Goal: Check status

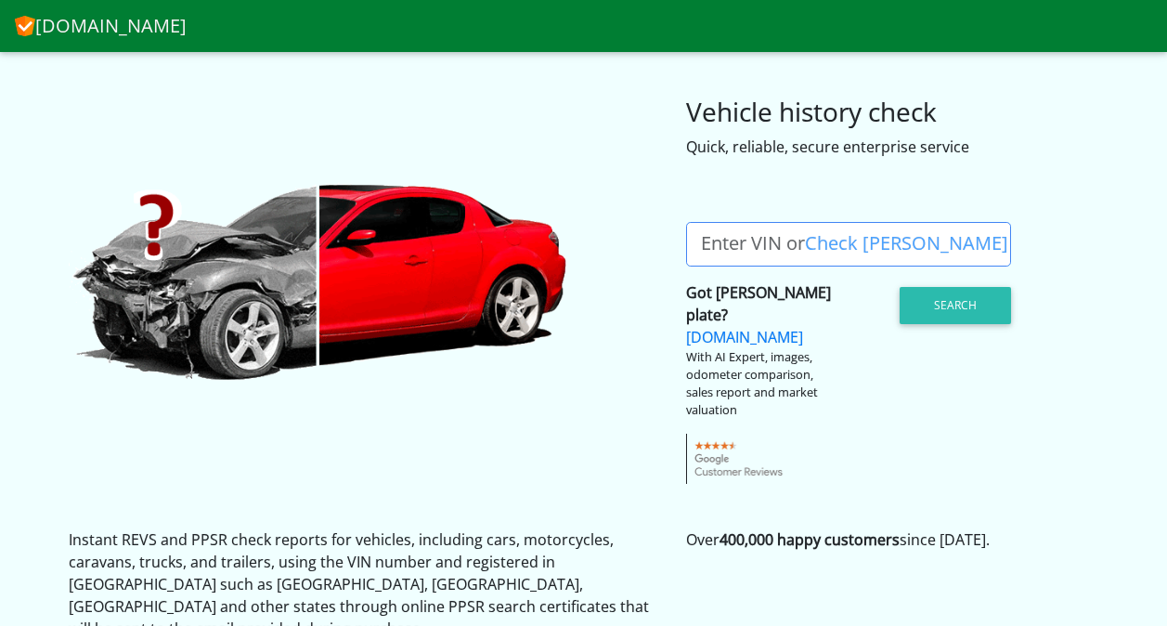
click at [700, 238] on label "Enter VIN or Check Rego" at bounding box center [854, 244] width 337 height 45
click at [700, 238] on input "Enter VIN or Check Rego" at bounding box center [848, 244] width 325 height 45
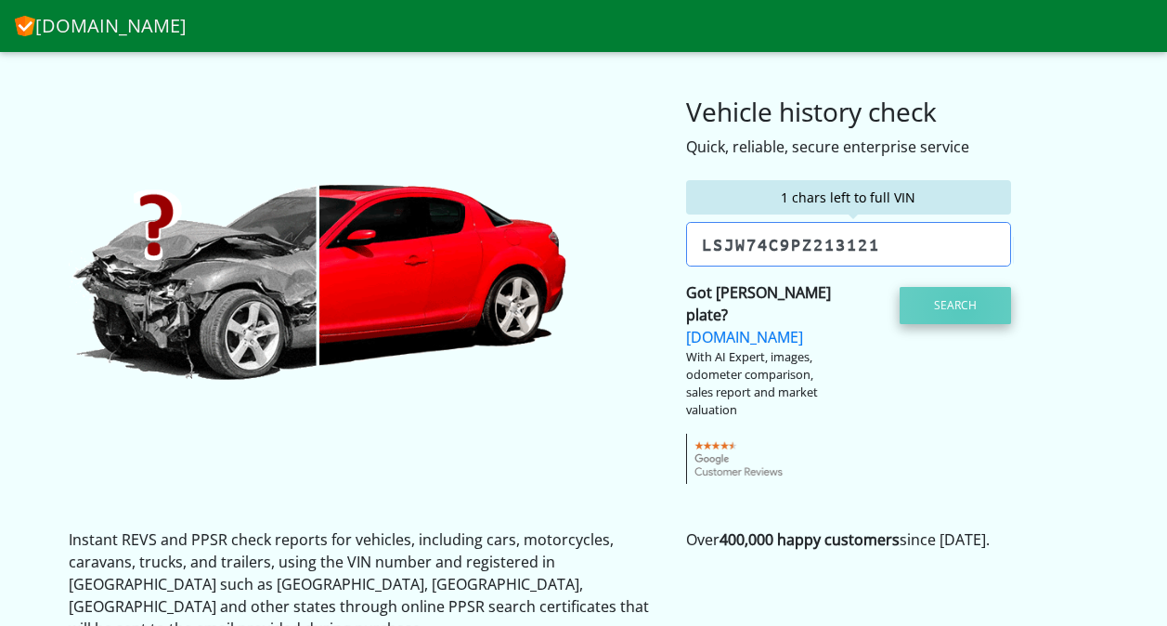
click at [964, 309] on button "Search" at bounding box center [955, 305] width 111 height 37
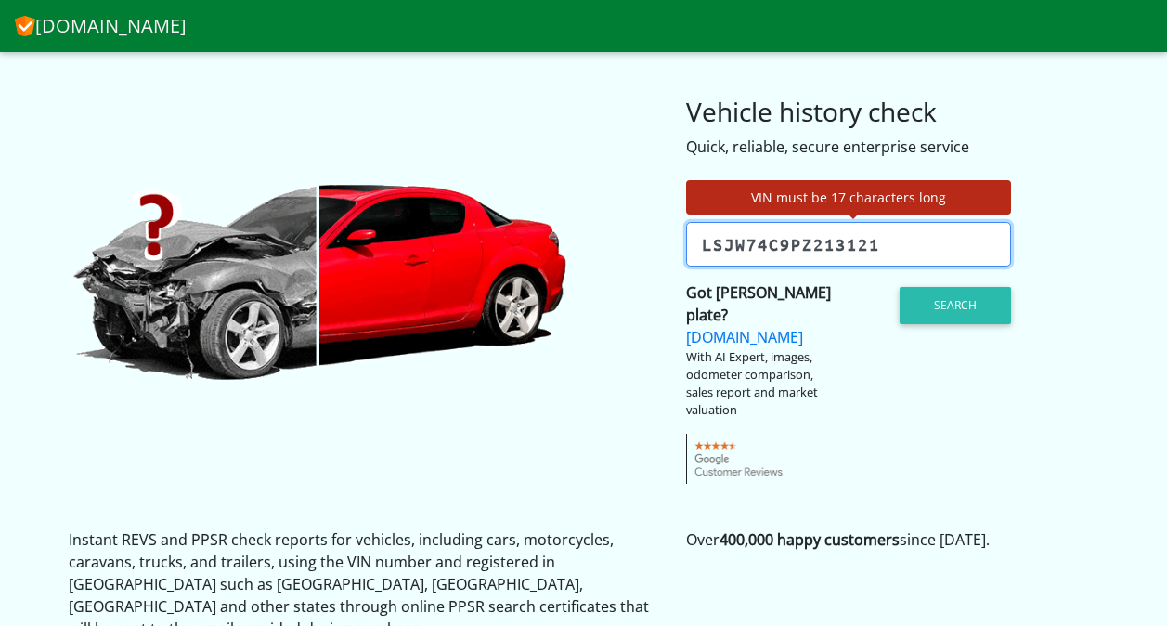
click at [791, 242] on input "lsjw74c9pz213121" at bounding box center [848, 244] width 325 height 45
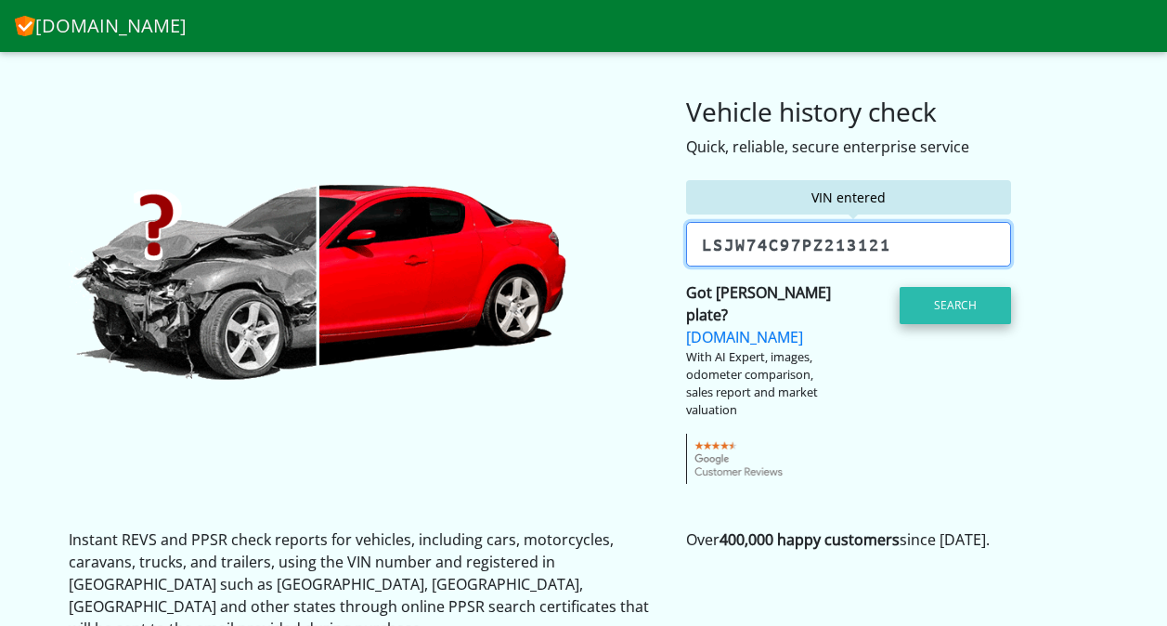
type input "lsjw74c97pz213121"
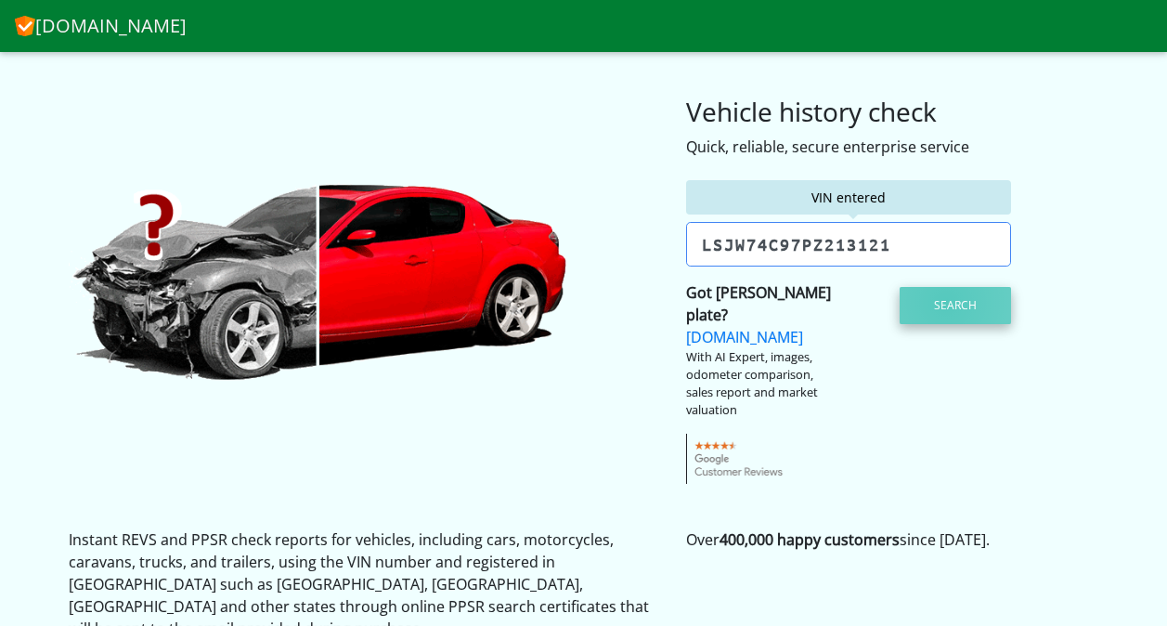
click at [946, 303] on button "Search" at bounding box center [955, 305] width 111 height 37
